Goal: Check status: Check status

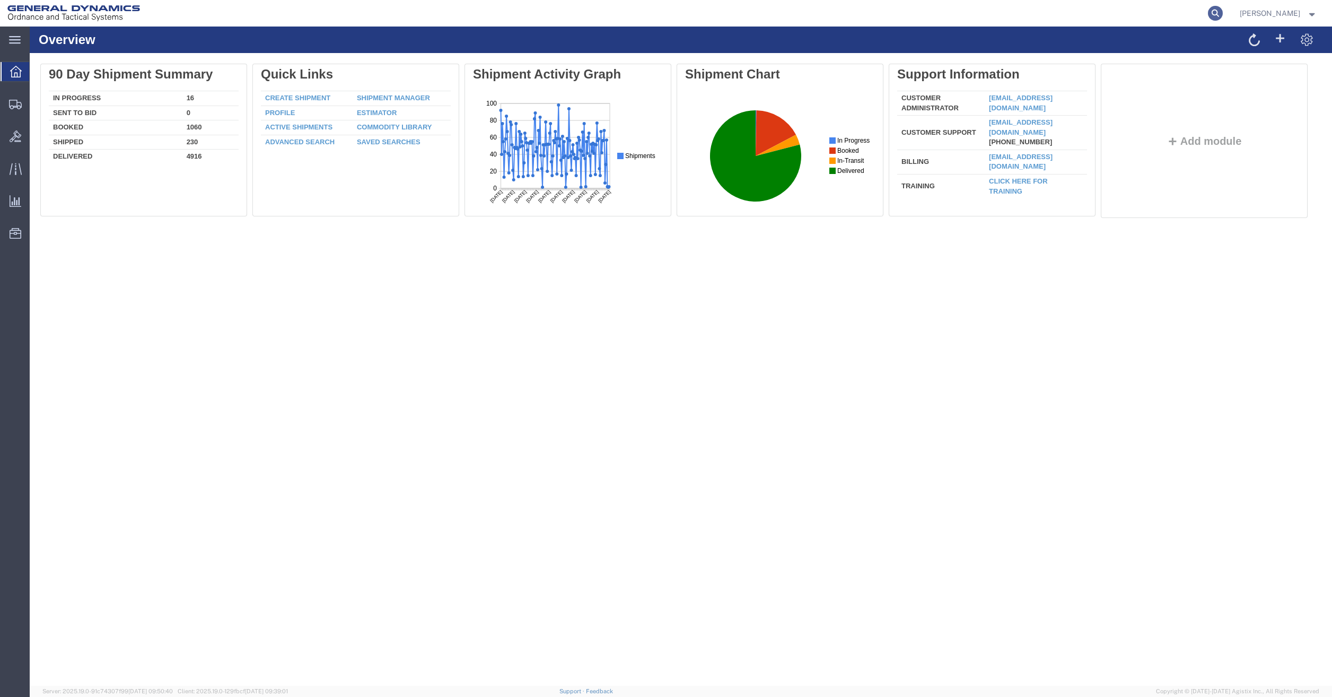
click at [1222, 17] on icon at bounding box center [1215, 13] width 15 height 15
type input "393277861304"
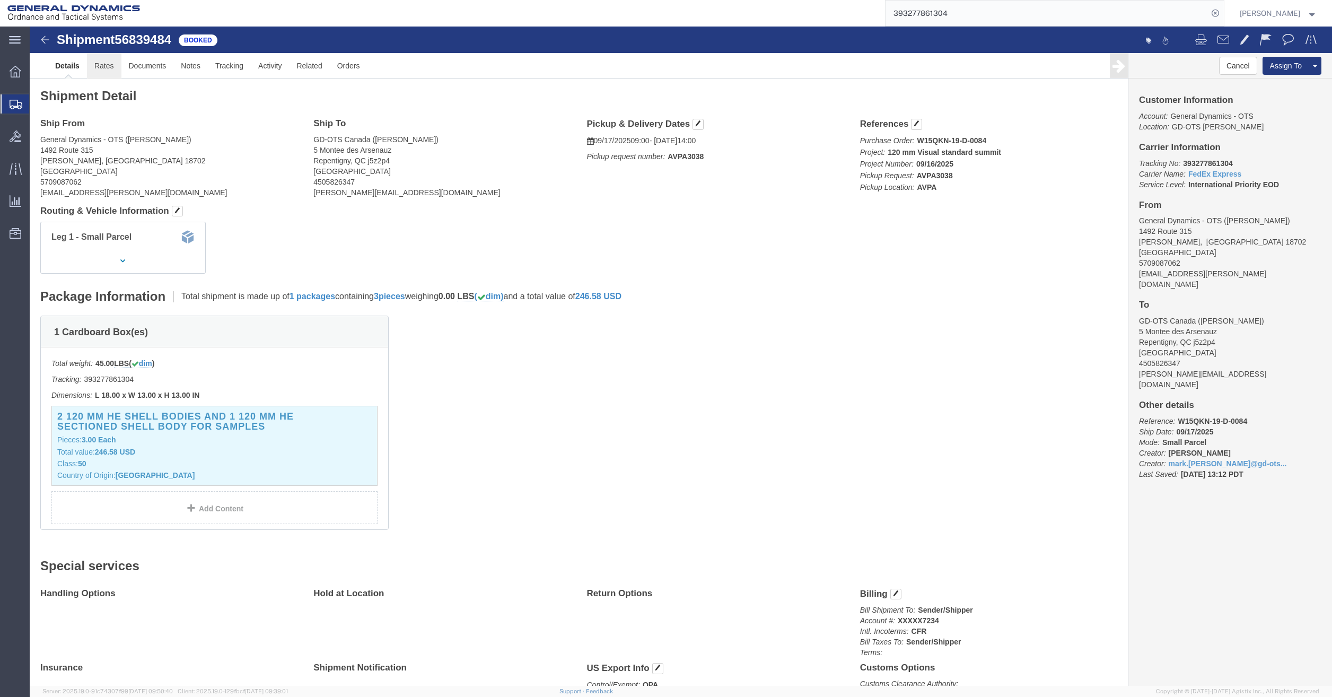
click link "Rates"
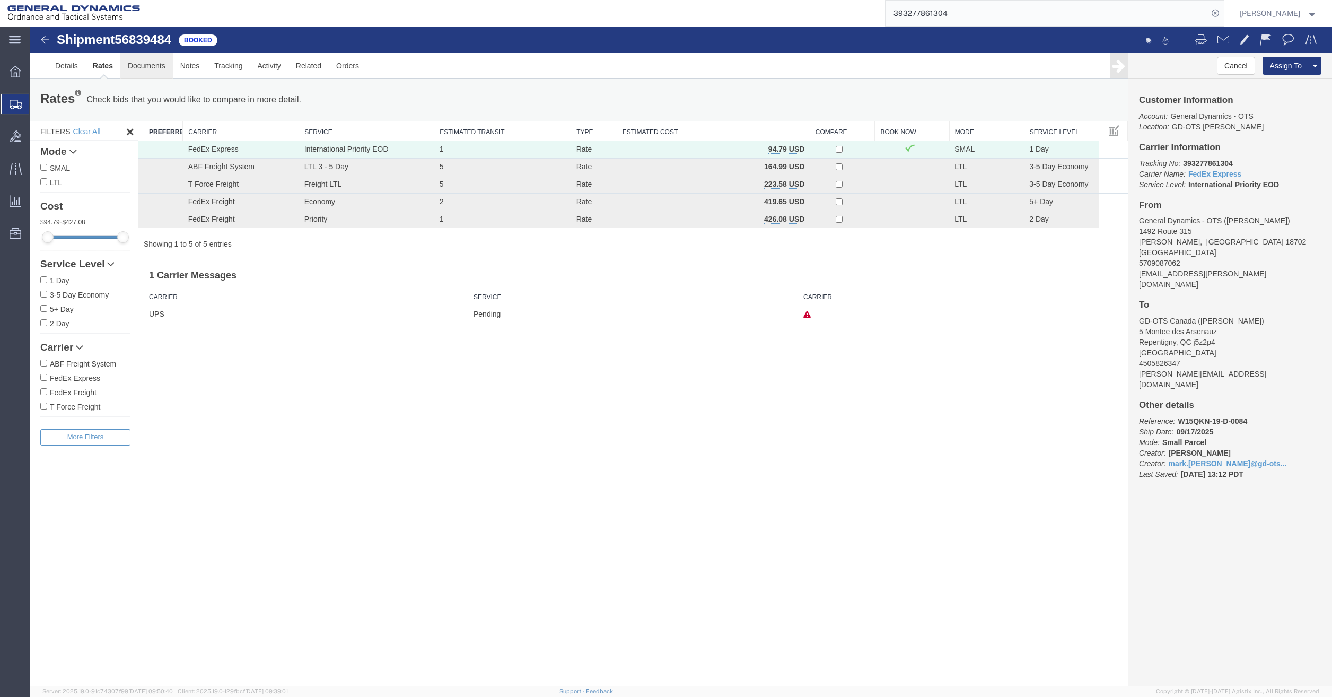
click at [148, 70] on link "Documents" at bounding box center [146, 65] width 52 height 25
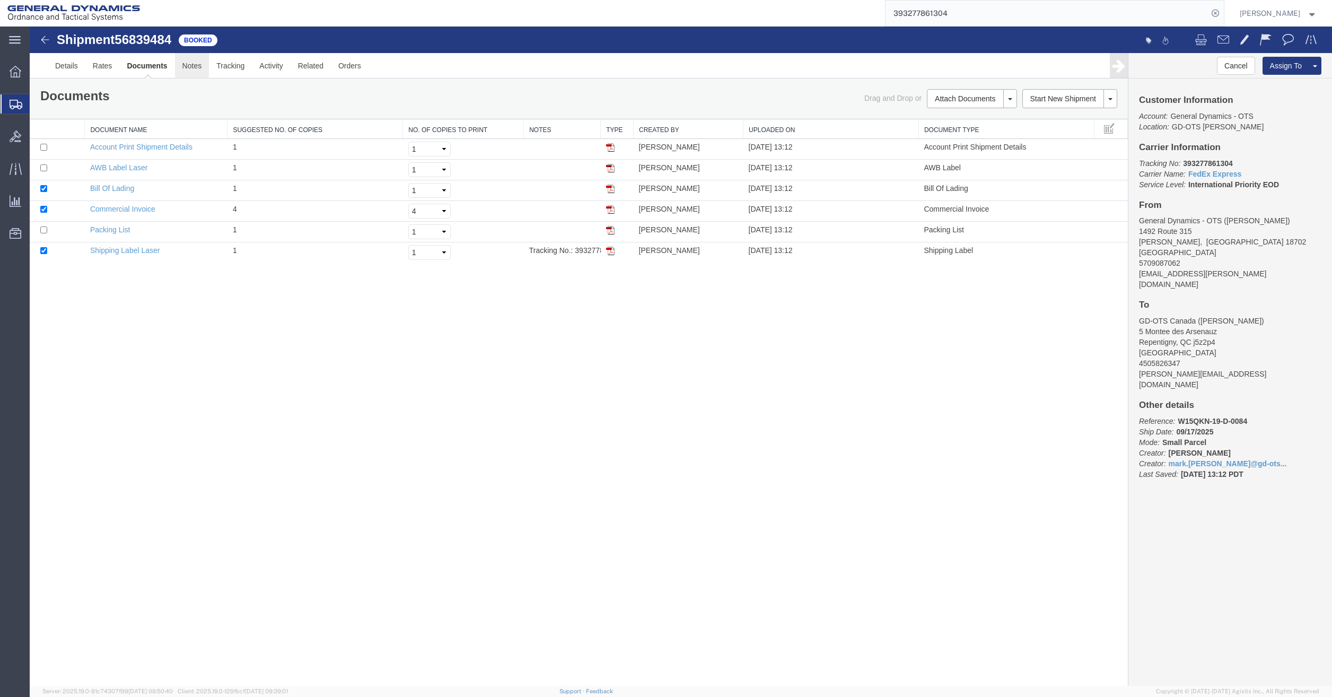
click at [188, 69] on link "Notes" at bounding box center [192, 65] width 34 height 25
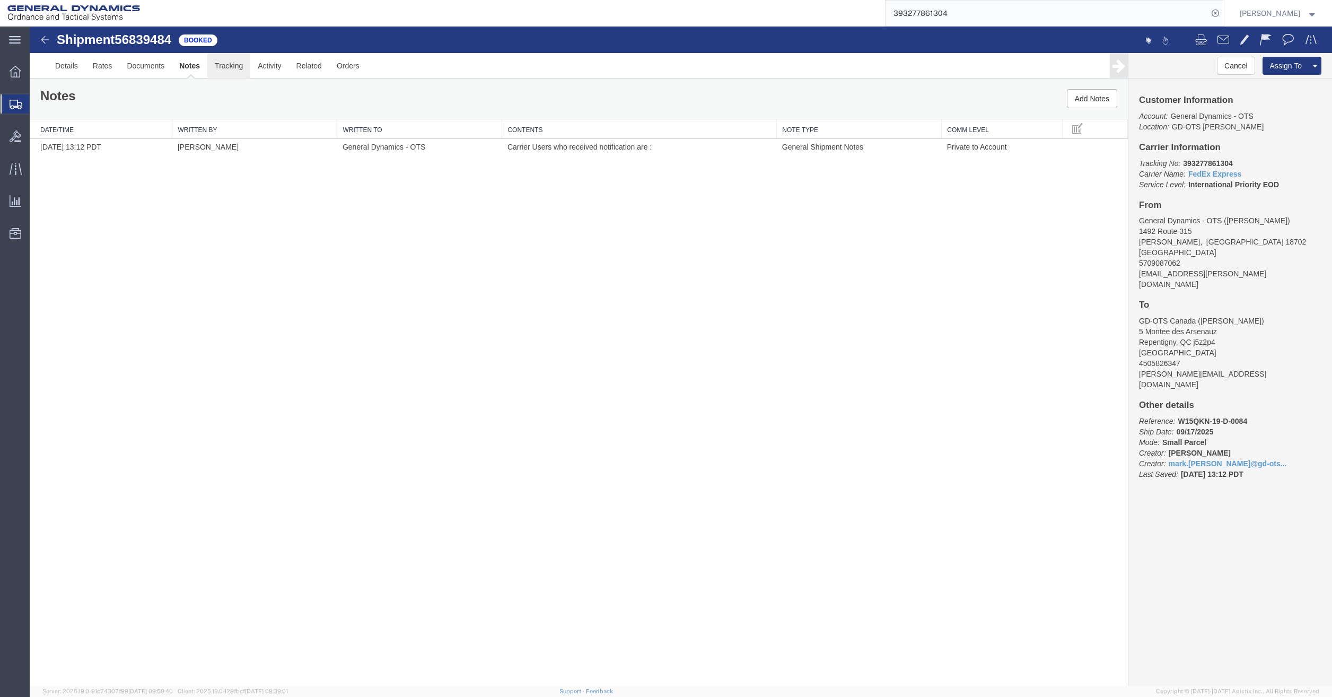
click at [228, 65] on link "Tracking" at bounding box center [228, 65] width 43 height 25
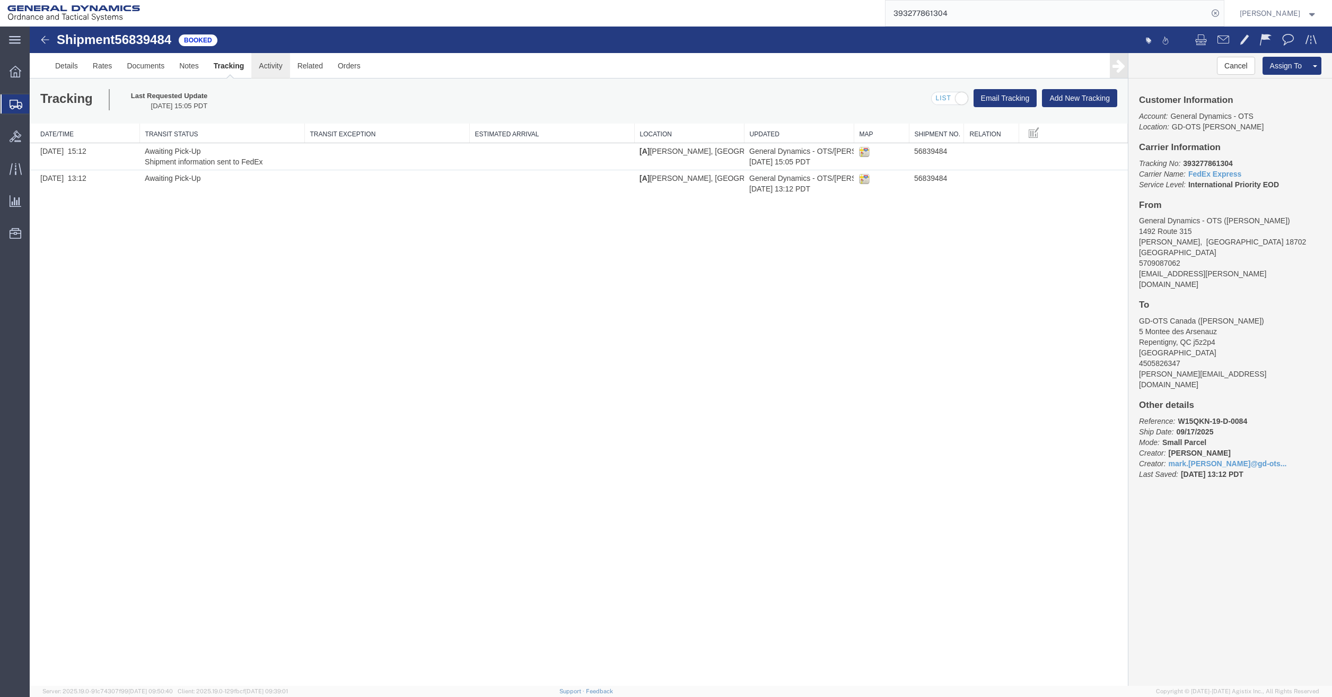
click at [276, 66] on link "Activity" at bounding box center [270, 65] width 38 height 25
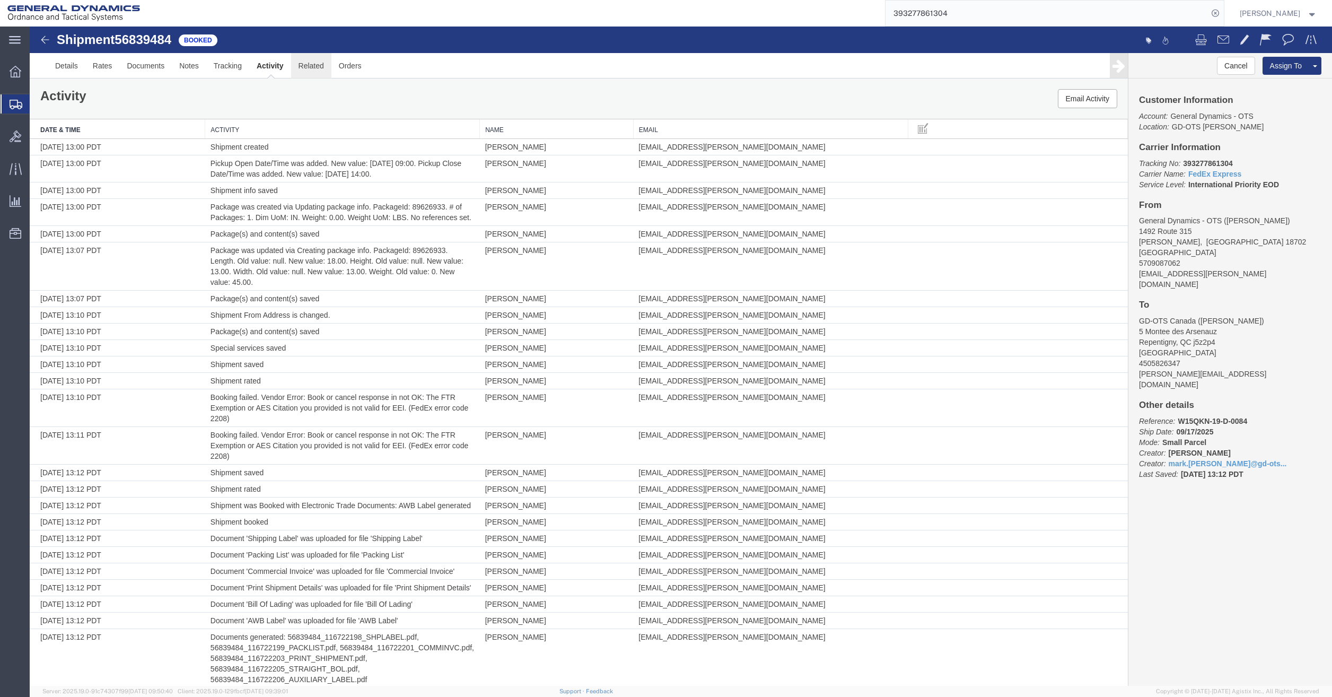
click at [305, 65] on link "Related" at bounding box center [311, 65] width 40 height 25
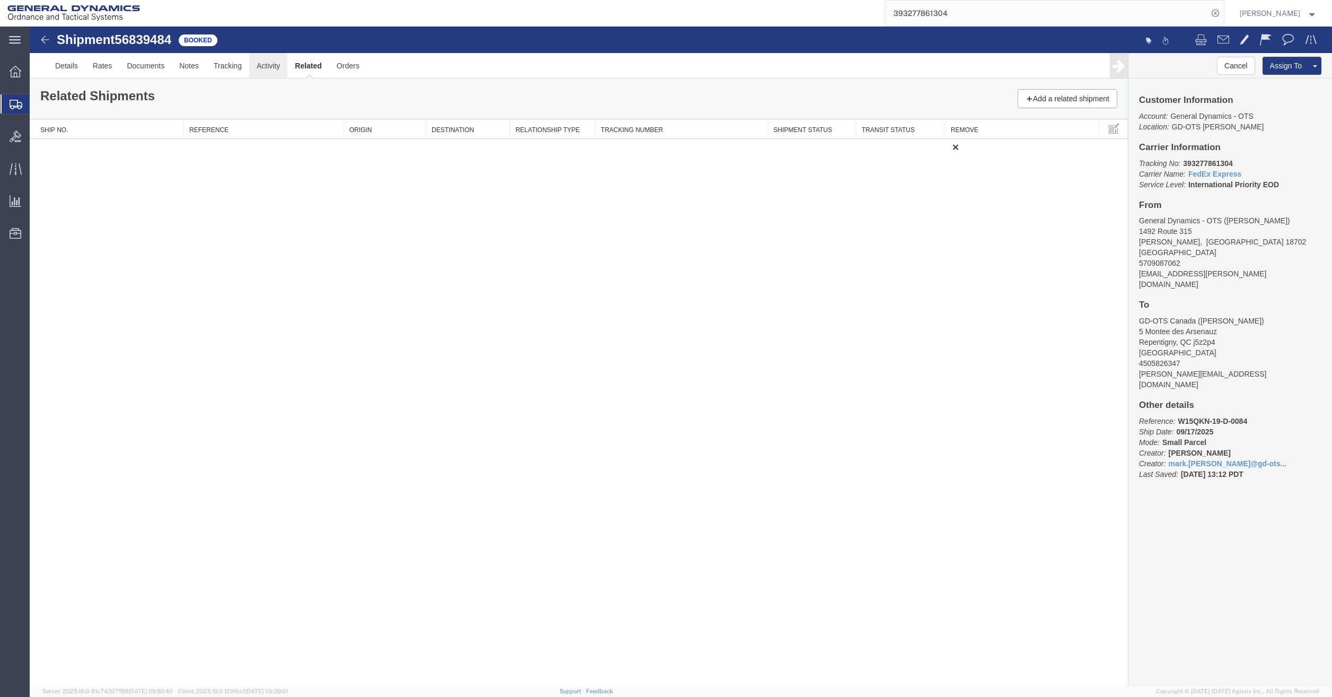
click at [284, 65] on link "Activity" at bounding box center [268, 65] width 38 height 25
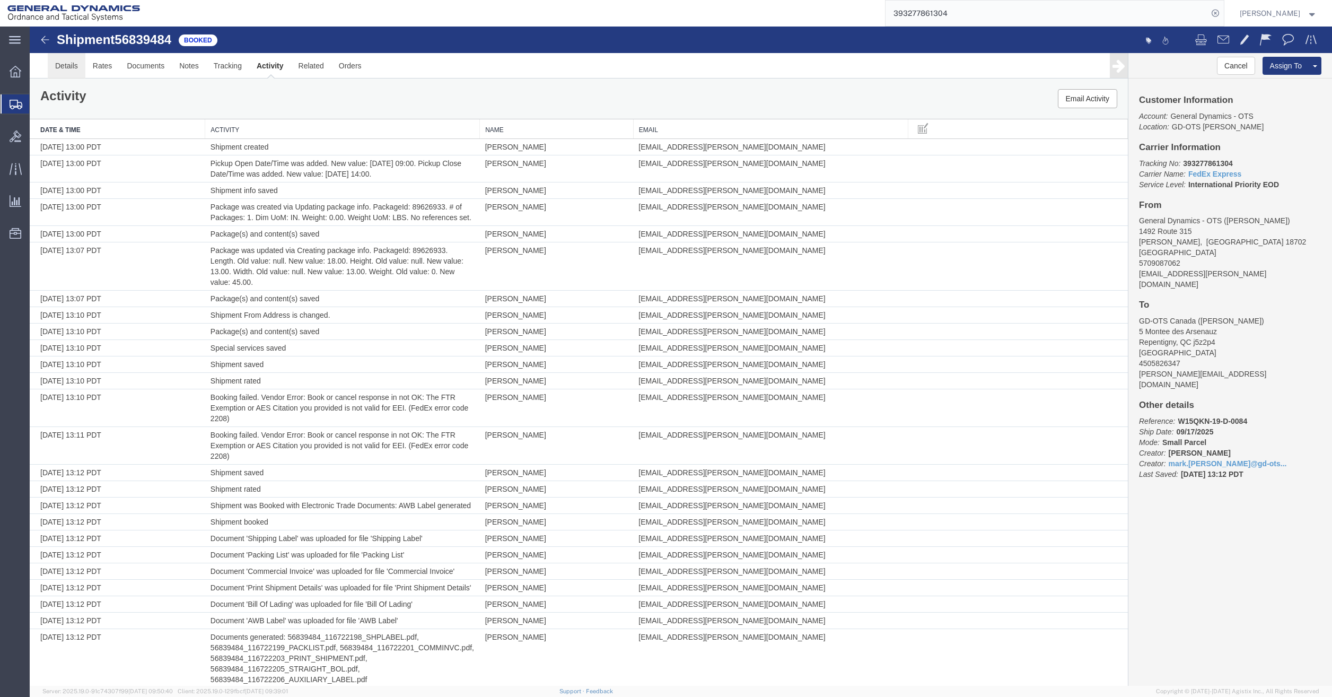
click at [59, 61] on link "Details" at bounding box center [67, 65] width 38 height 25
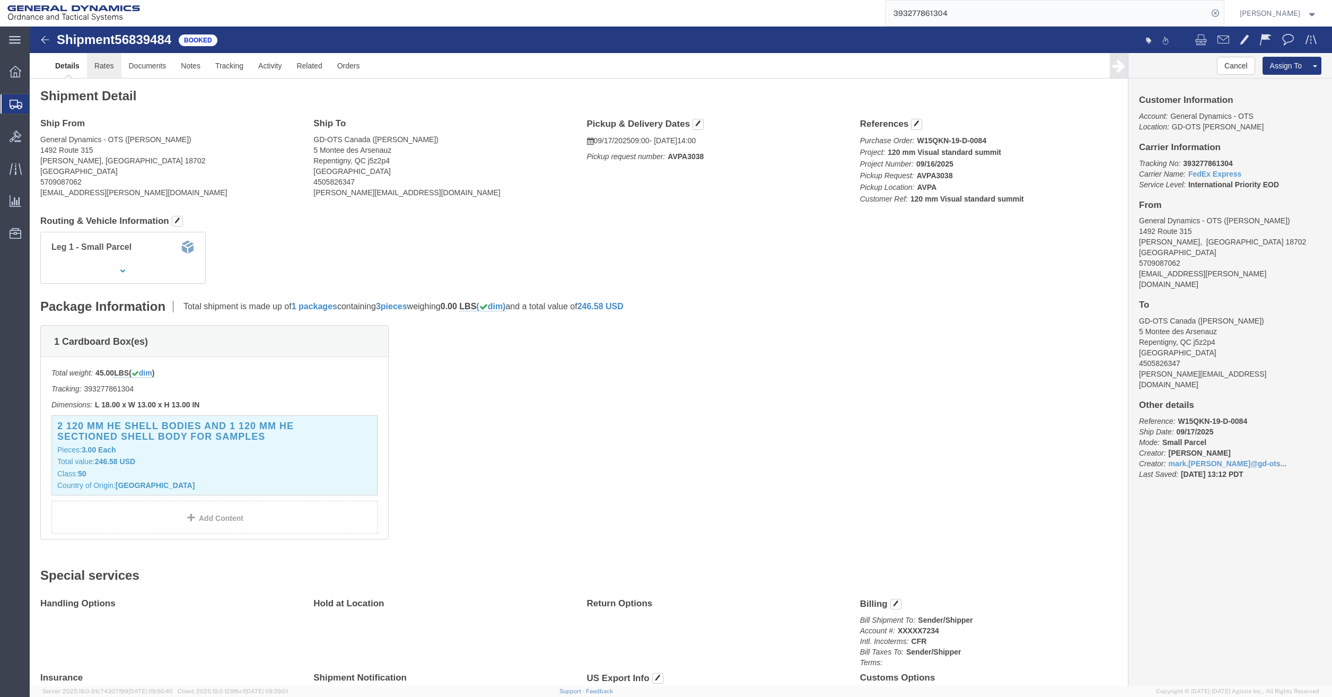
click link "Rates"
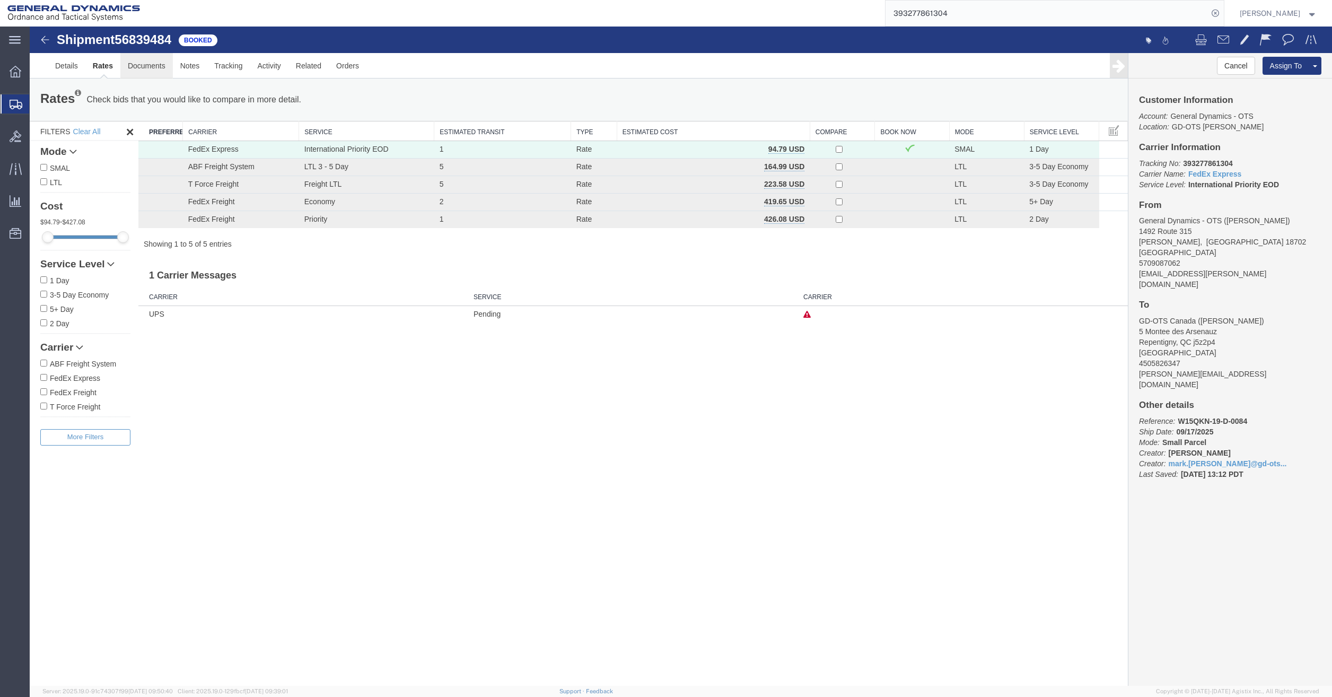
click at [154, 67] on link "Documents" at bounding box center [146, 65] width 52 height 25
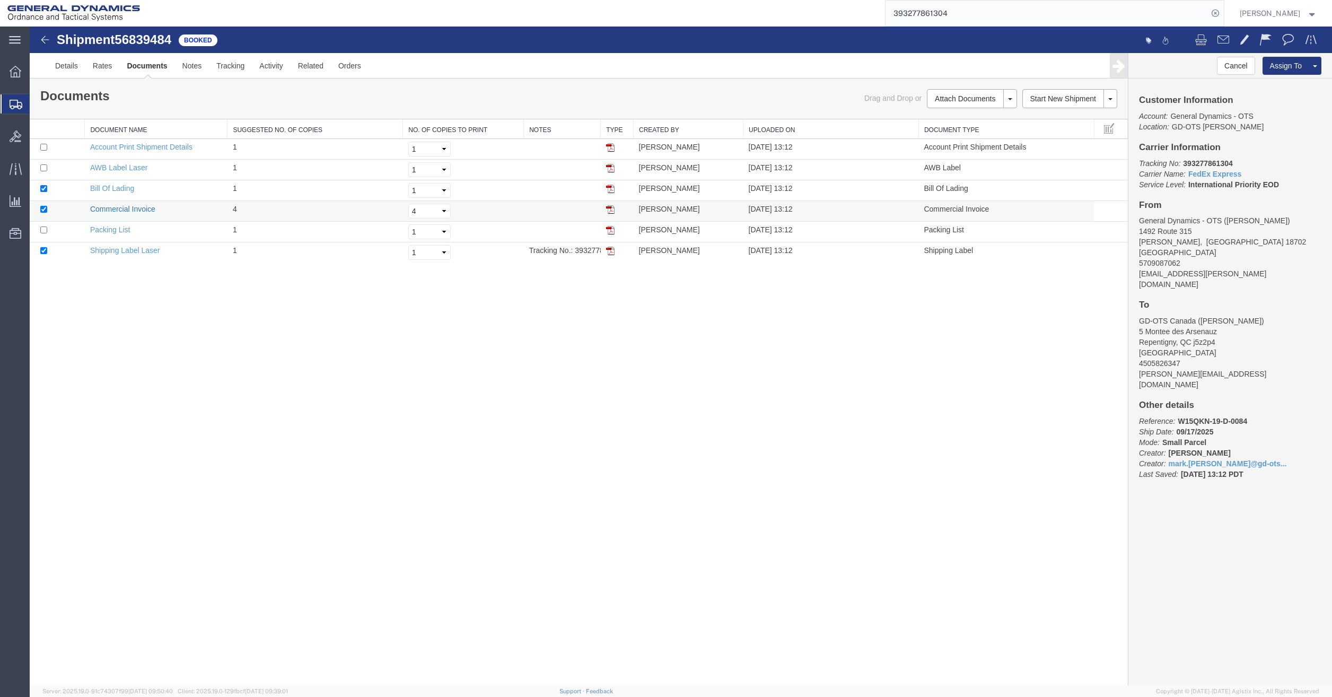
click at [120, 207] on link "Commercial Invoice" at bounding box center [122, 209] width 65 height 8
click at [506, 426] on div "Shipment 56839484 6 of 6 Booked Details Rates Documents Notes Tracking Activity…" at bounding box center [681, 356] width 1302 height 659
drag, startPoint x: 548, startPoint y: 419, endPoint x: 231, endPoint y: 74, distance: 469.0
click at [545, 417] on div "Shipment 56839484 6 of 6 Booked Details Rates Documents Notes Tracking Activity…" at bounding box center [681, 356] width 1302 height 659
click at [67, 69] on link "Details" at bounding box center [67, 65] width 38 height 25
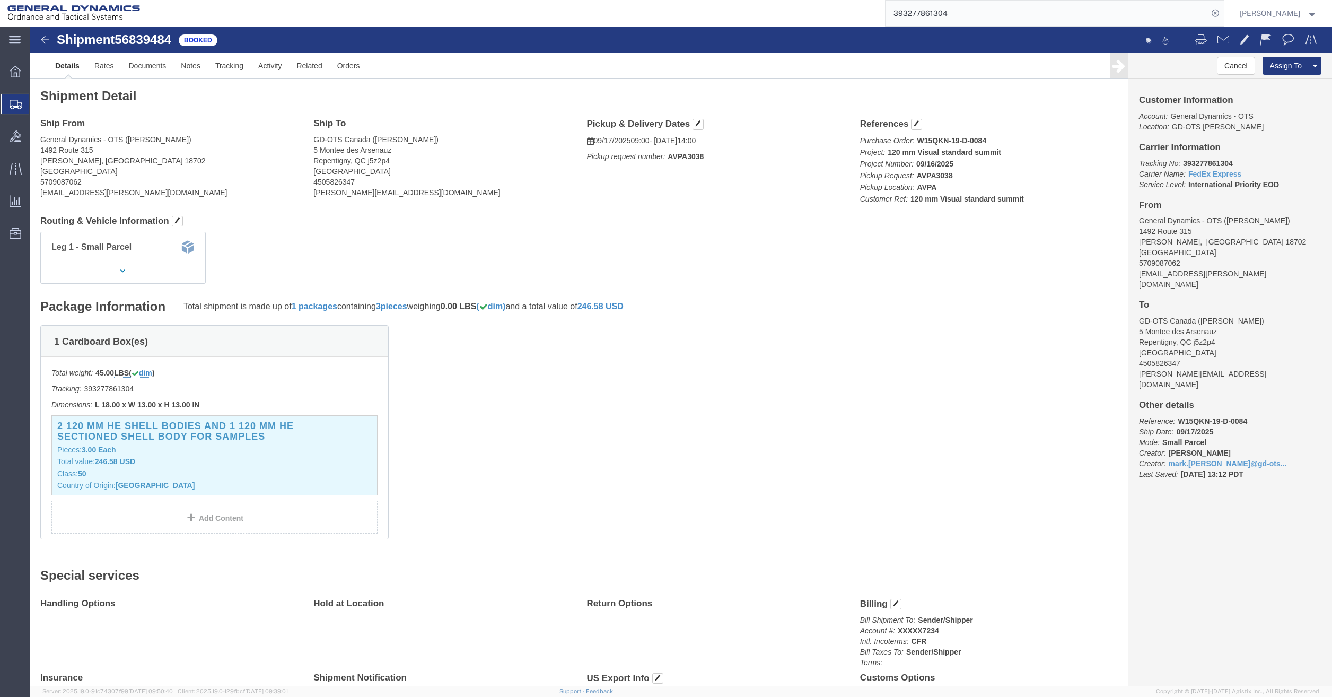
click div "Package Information Total shipment is made up of 1 packages containing 3 pieces…"
drag, startPoint x: 463, startPoint y: 333, endPoint x: 393, endPoint y: 195, distance: 154.6
click div "1 Cardboard Box(es) Total weight: 45.00 LBS ( dim ) Tracking: 393277861304 Dime…"
